Goal: Register for event/course

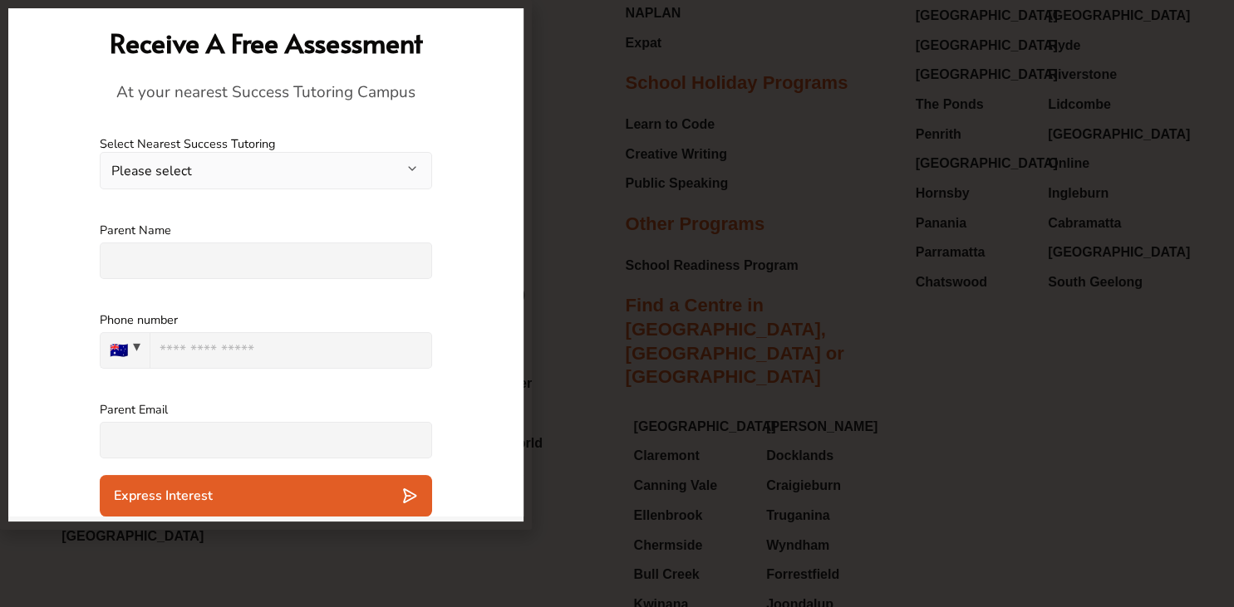
scroll to position [4221, 0]
click at [412, 165] on button "Please select" at bounding box center [266, 170] width 332 height 37
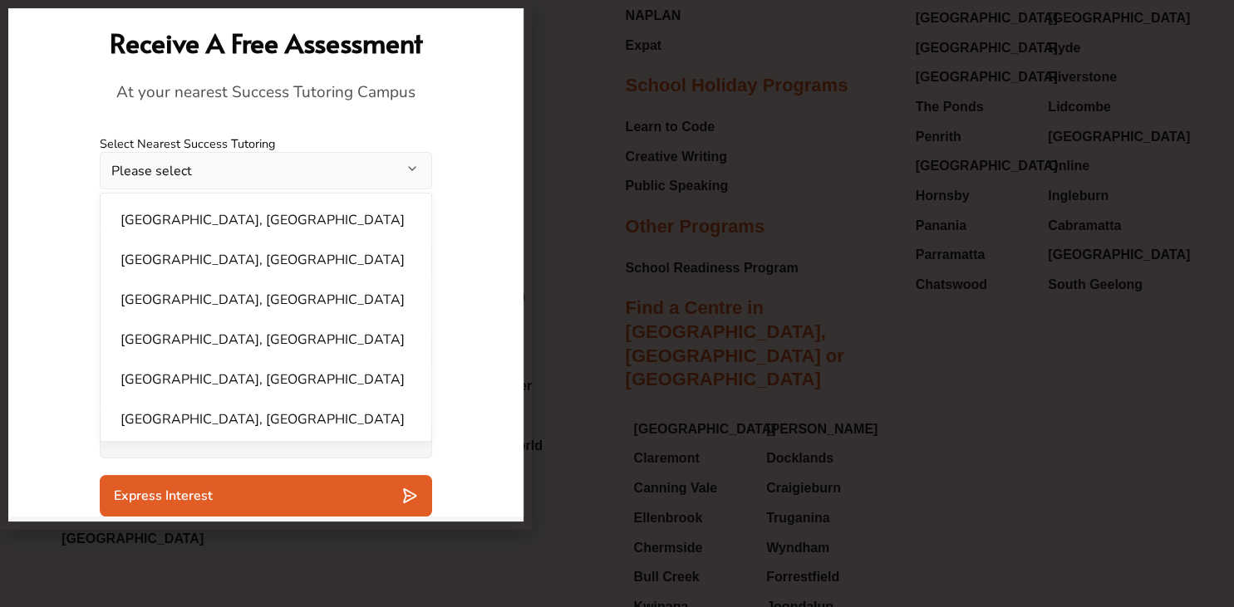
click at [412, 165] on button "Please select" at bounding box center [266, 170] width 332 height 37
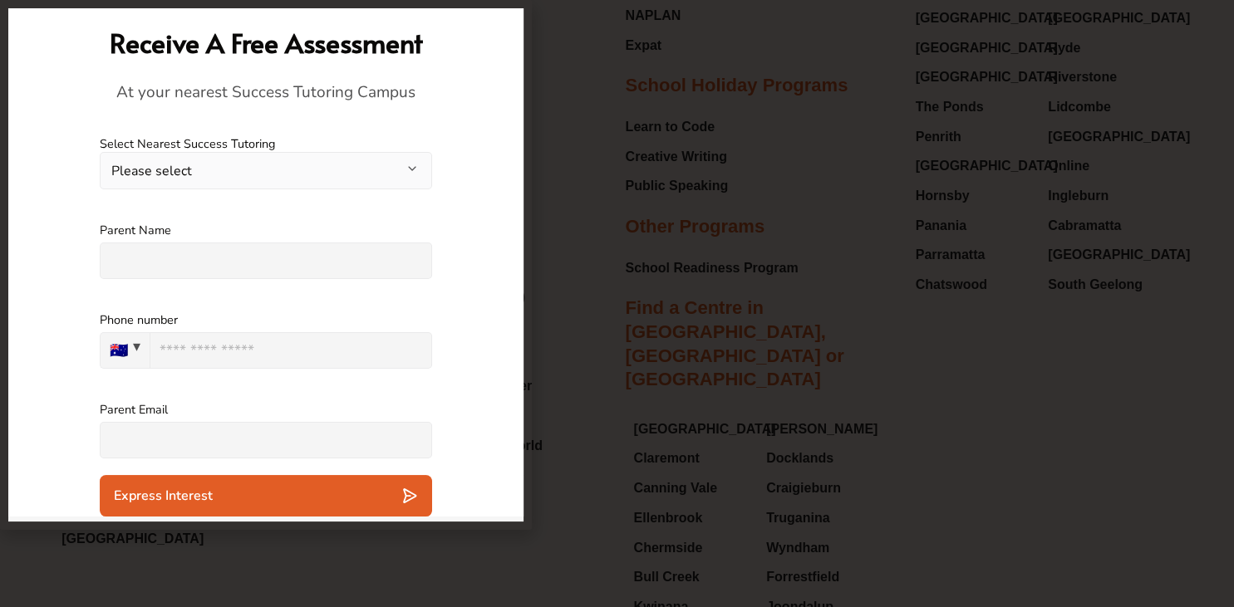
click at [975, 327] on div at bounding box center [617, 303] width 1234 height 607
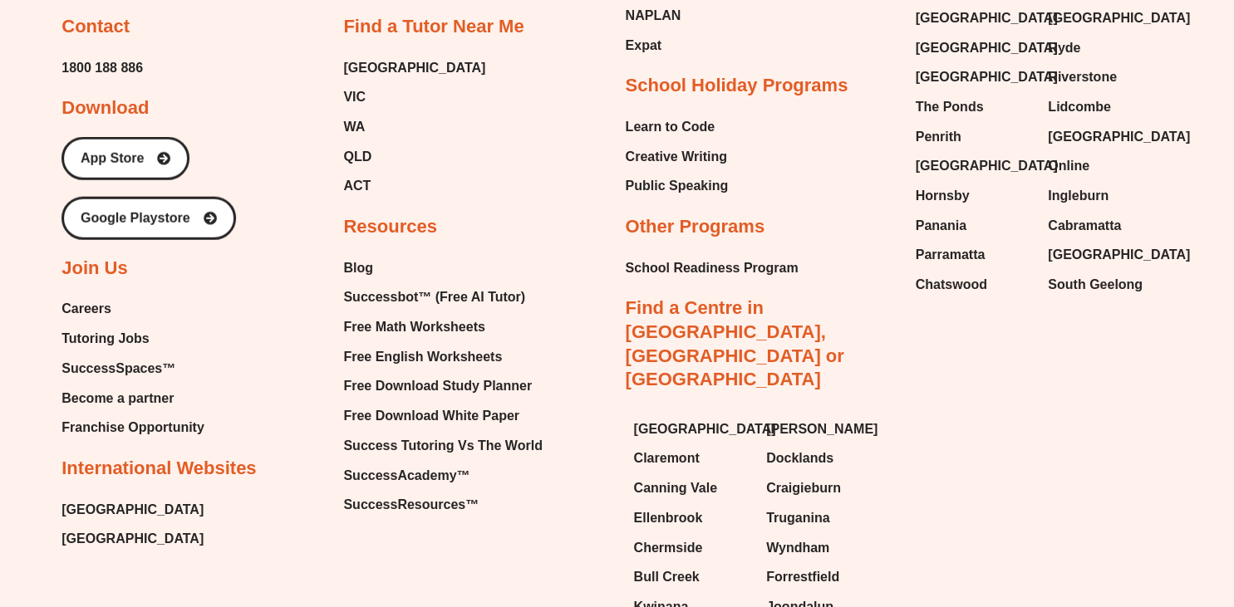
scroll to position [0, 0]
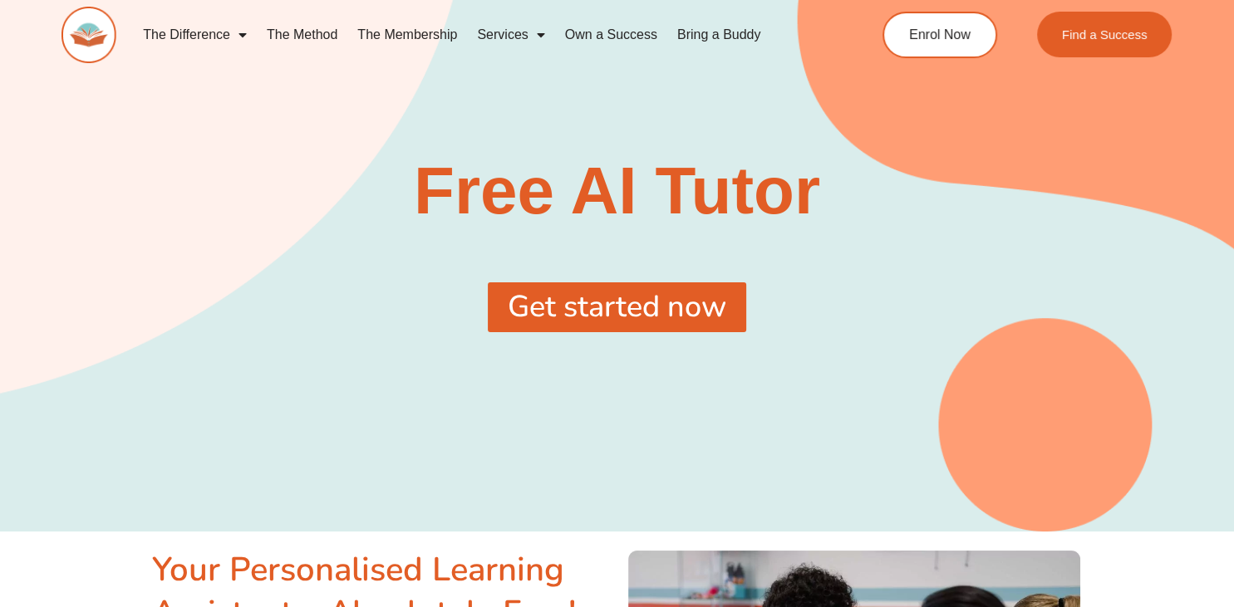
click at [672, 293] on span "Get started now" at bounding box center [617, 307] width 219 height 30
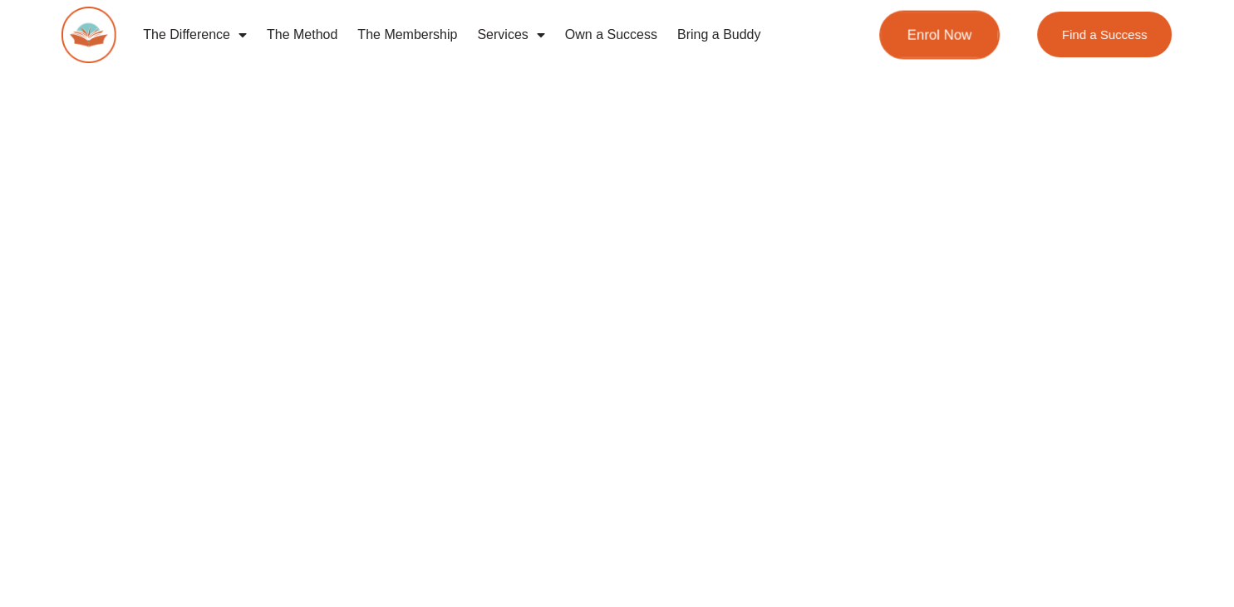
click at [941, 45] on link "Enrol Now" at bounding box center [939, 35] width 120 height 49
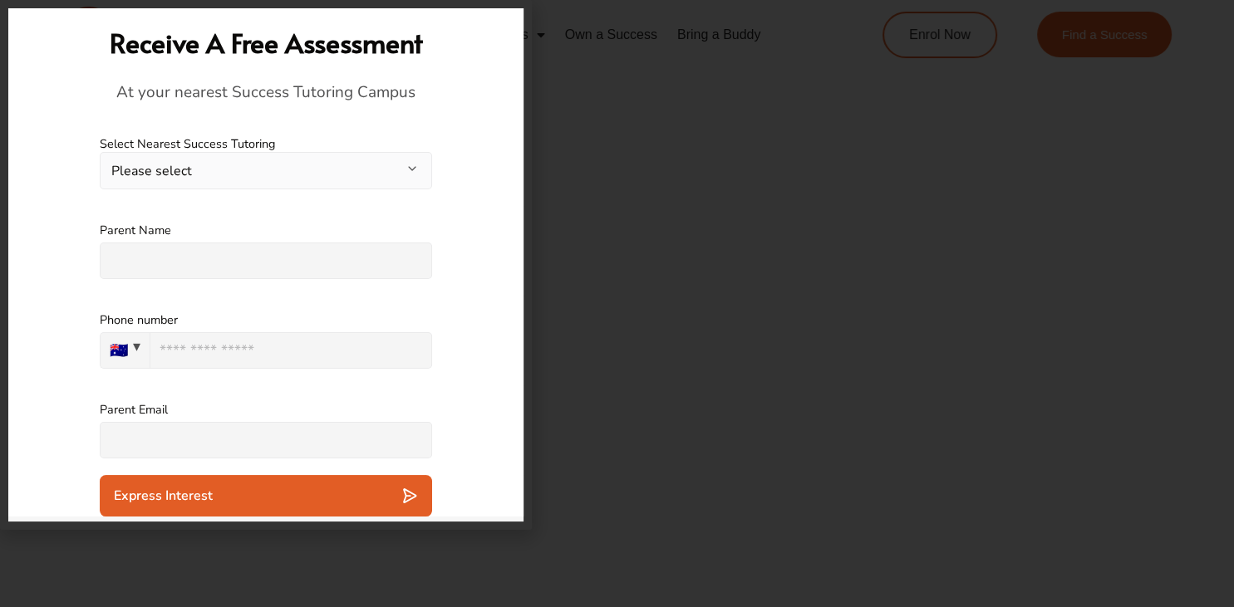
click at [128, 349] on button "🇦🇺" at bounding box center [125, 350] width 50 height 37
type input "***"
